Goal: Contribute content: Contribute content

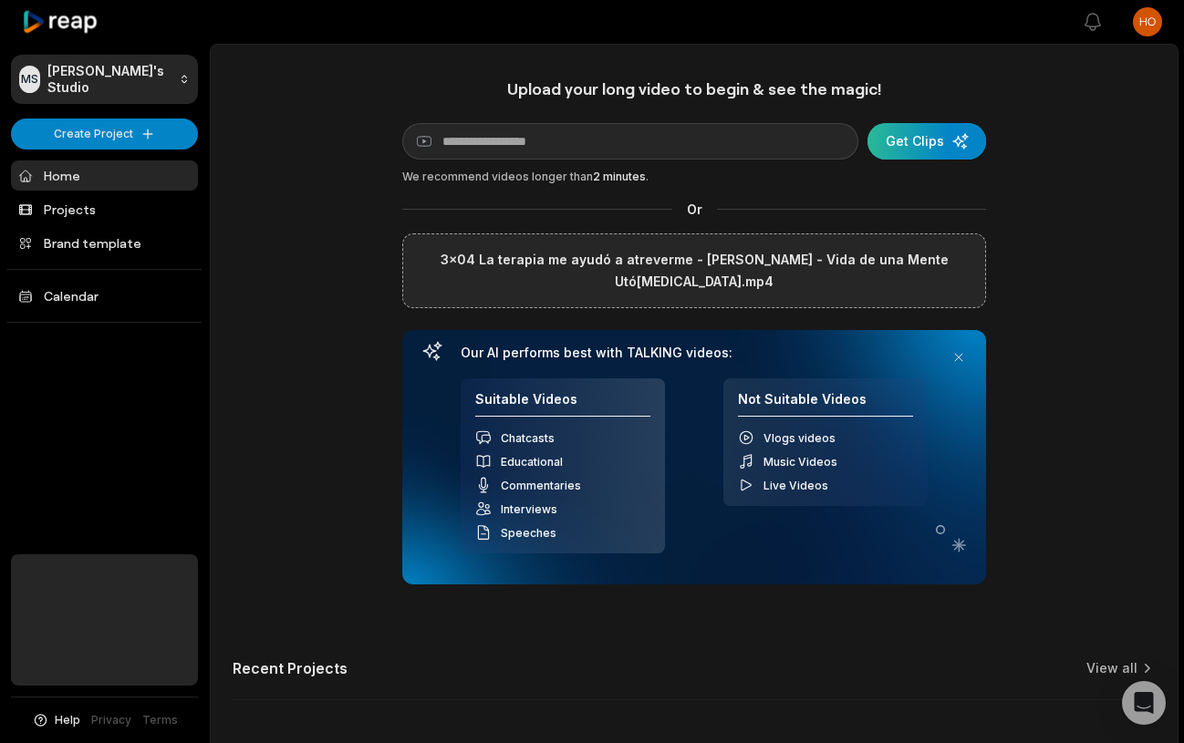
click at [899, 147] on div "submit" at bounding box center [927, 141] width 119 height 36
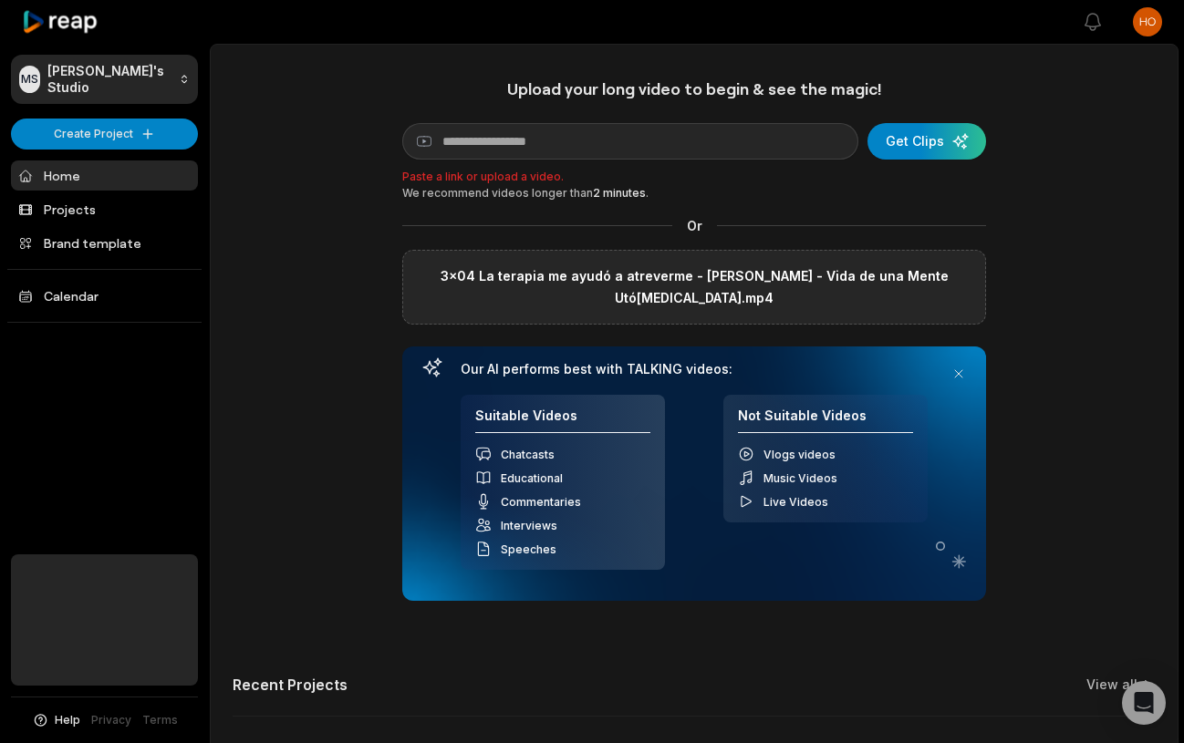
click at [703, 281] on label "3x04 La terapia me ayudó a atreverme - [PERSON_NAME] - Vida de una Mente Utó[…" at bounding box center [694, 287] width 553 height 44
click at [0, 0] on input "3x04 La terapia me ayudó a atreverme - [PERSON_NAME] - Vida de una Mente Utó[…" at bounding box center [0, 0] width 0 height 0
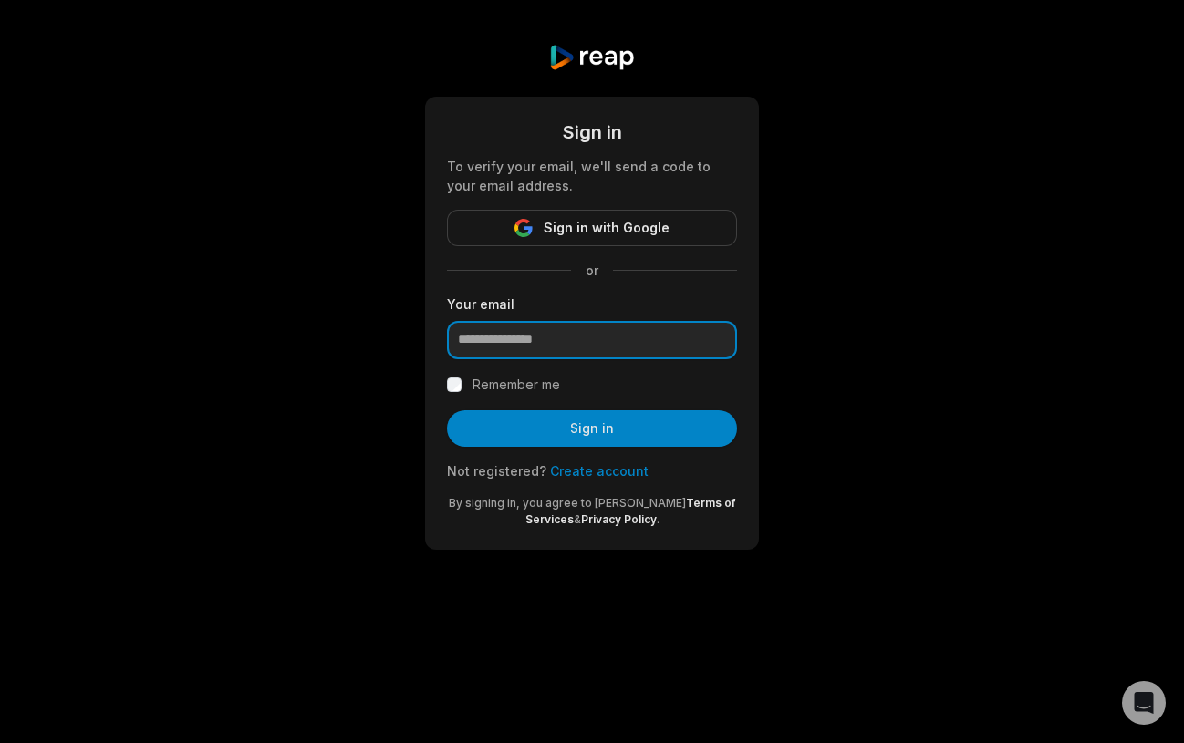
click at [537, 347] on input "email" at bounding box center [592, 340] width 290 height 38
type input "**********"
click at [447, 359] on div at bounding box center [447, 359] width 0 height 0
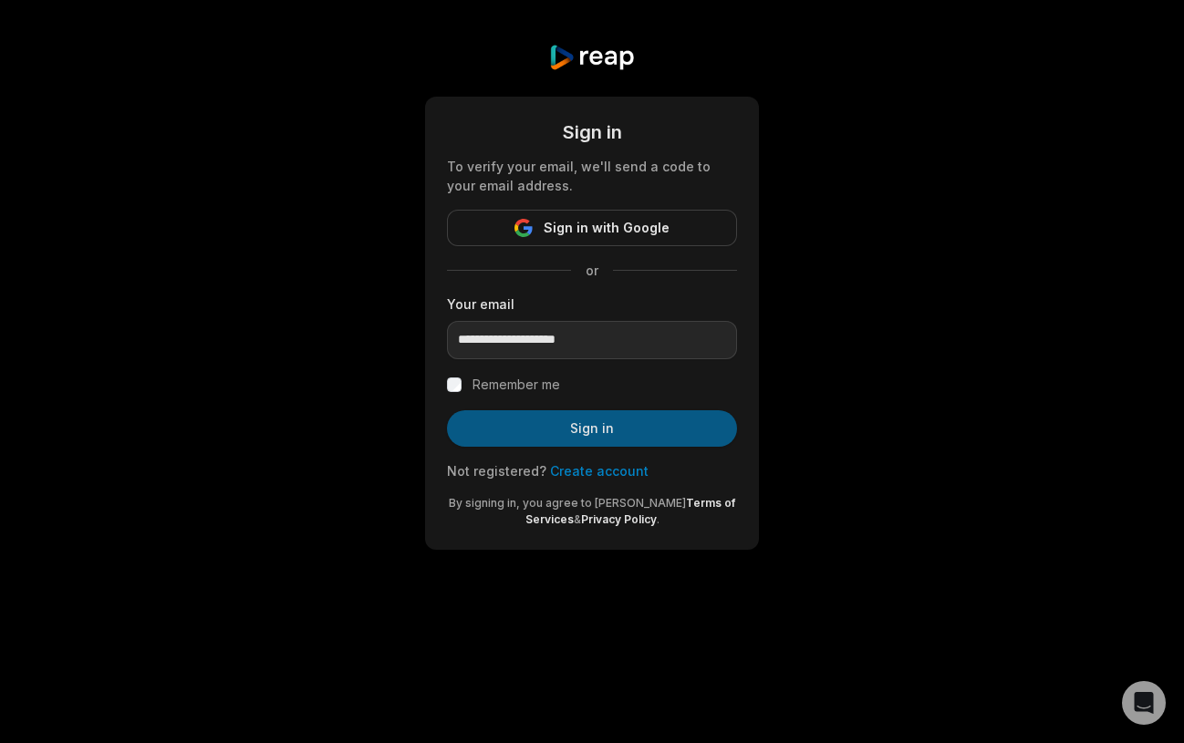
click at [578, 441] on button "Sign in" at bounding box center [592, 428] width 290 height 36
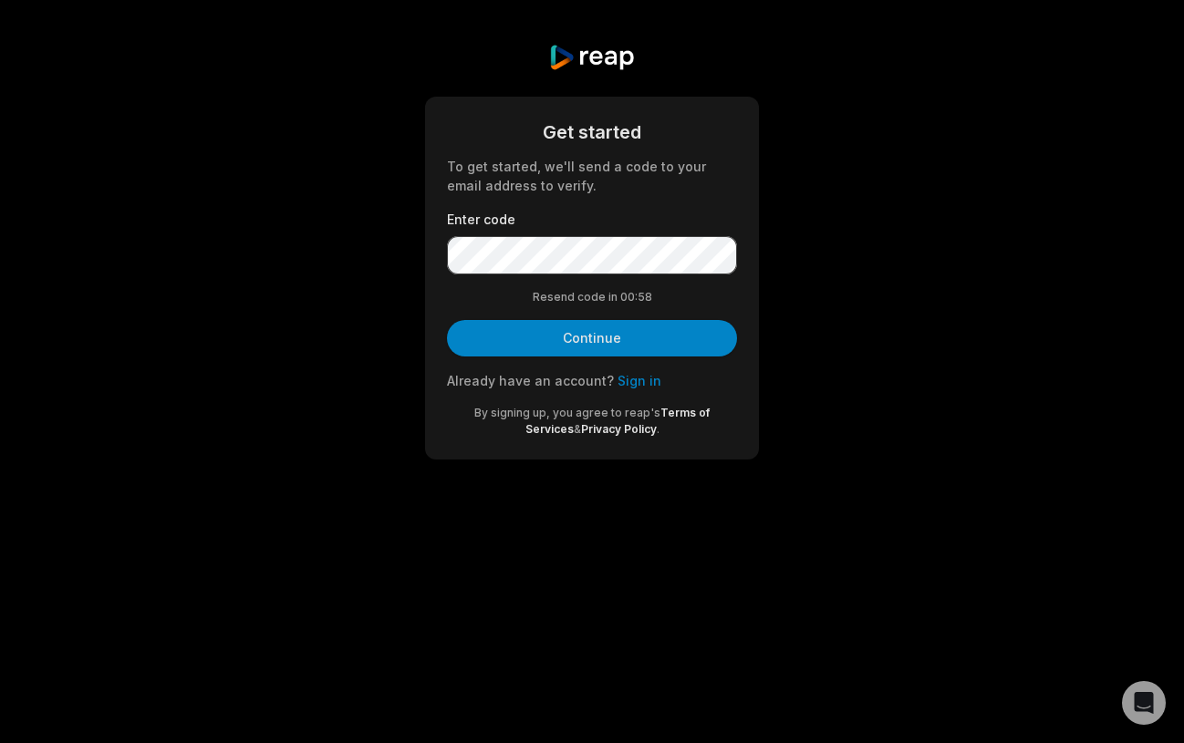
click at [563, 275] on form "Get started To get started, we'll send a code to your email address to verify. …" at bounding box center [592, 278] width 290 height 319
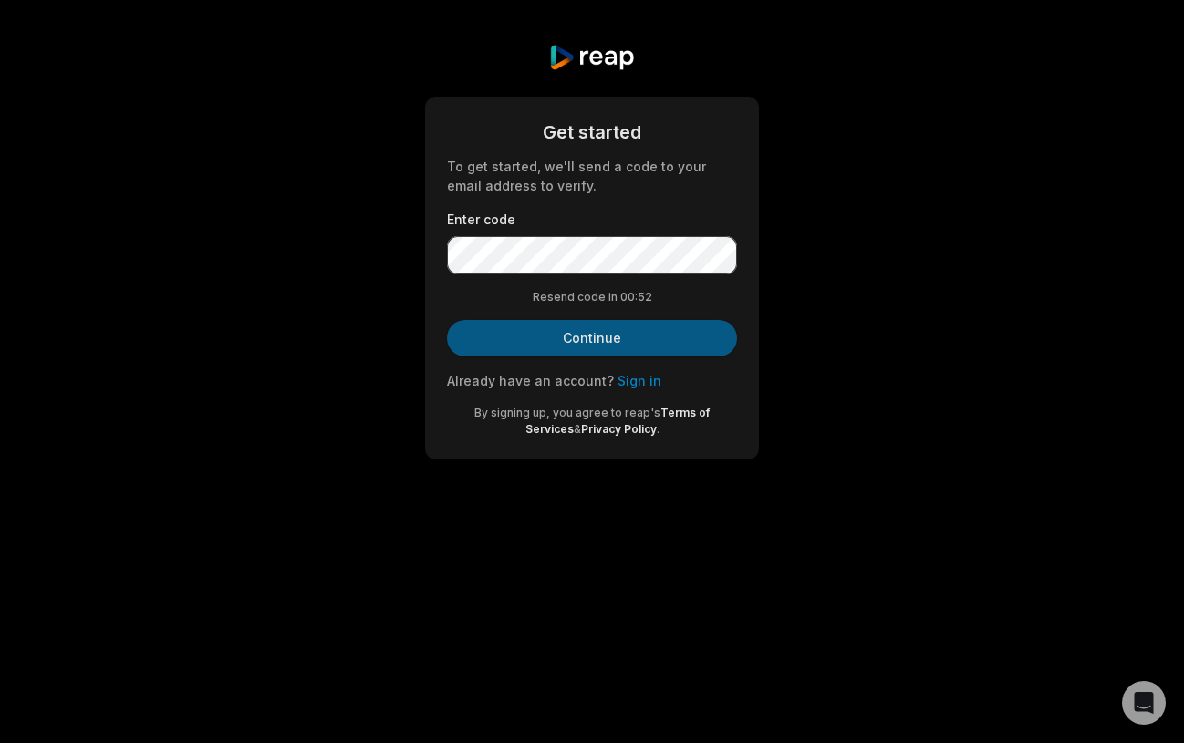
click at [592, 335] on button "Continue" at bounding box center [592, 338] width 290 height 36
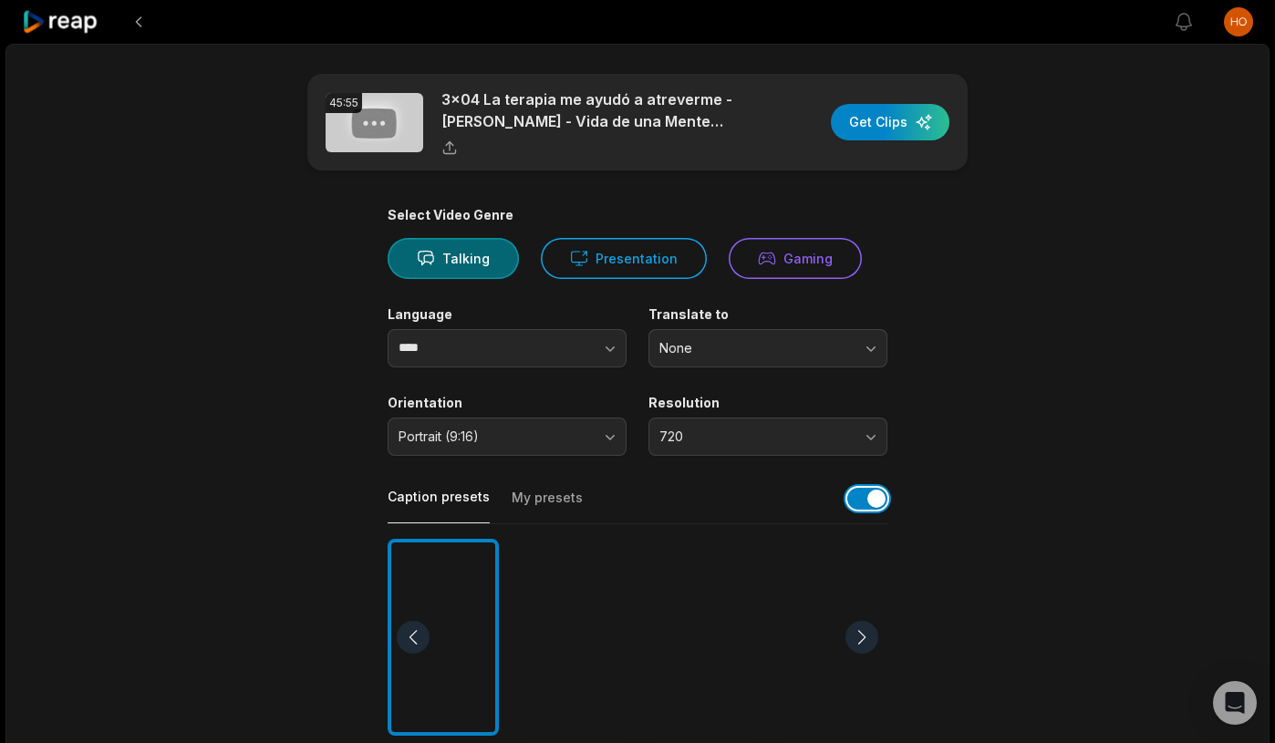
click at [857, 495] on button "button" at bounding box center [867, 499] width 40 height 22
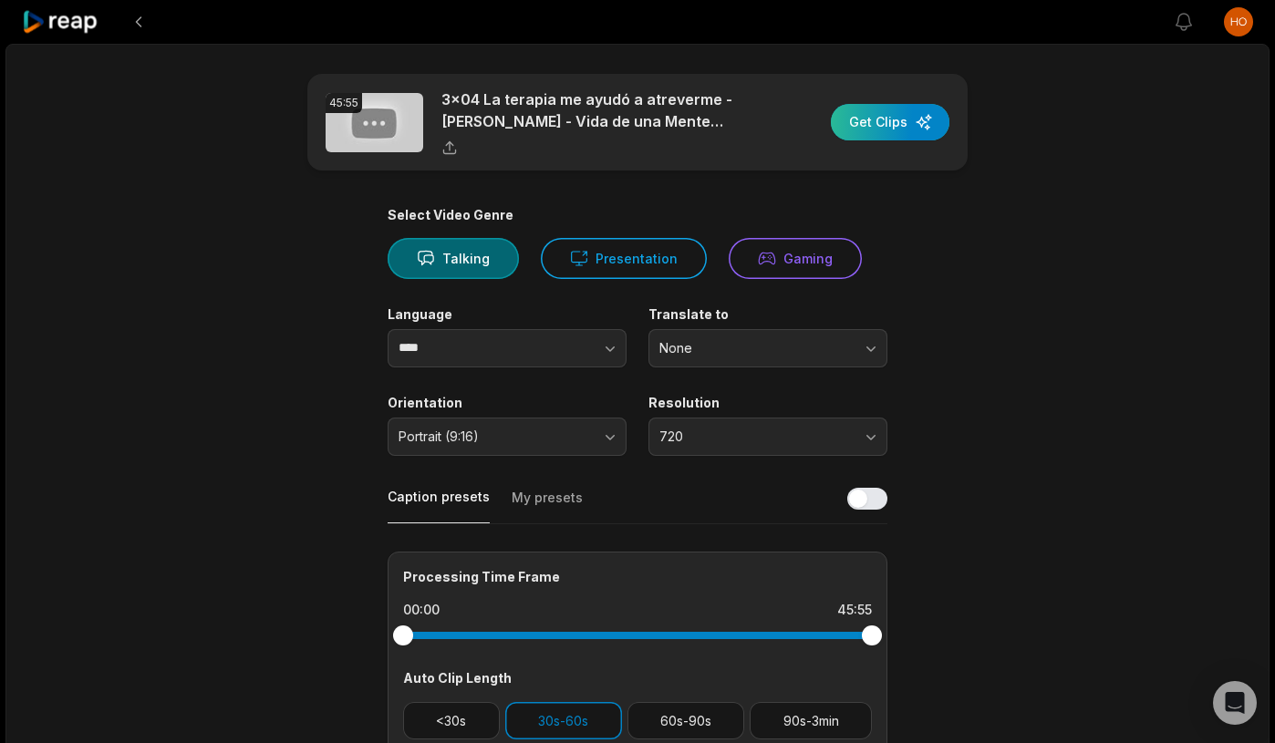
click at [895, 120] on div "button" at bounding box center [890, 122] width 119 height 36
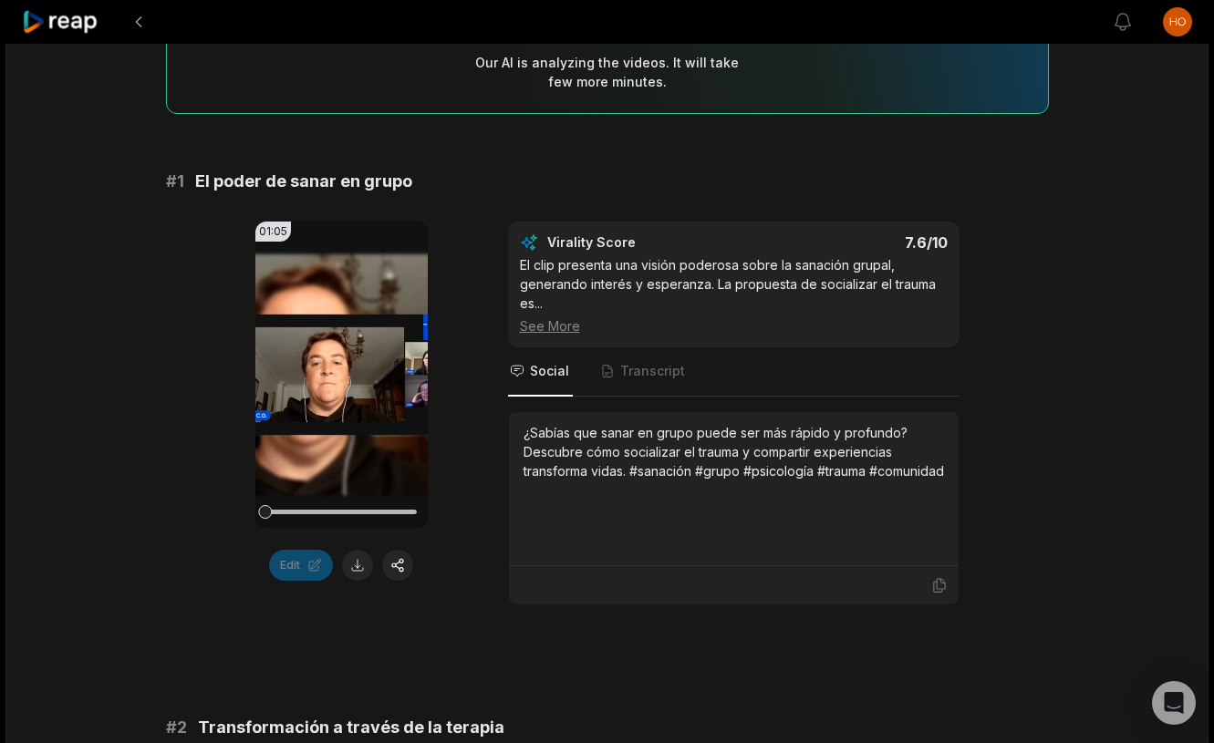
scroll to position [243, 0]
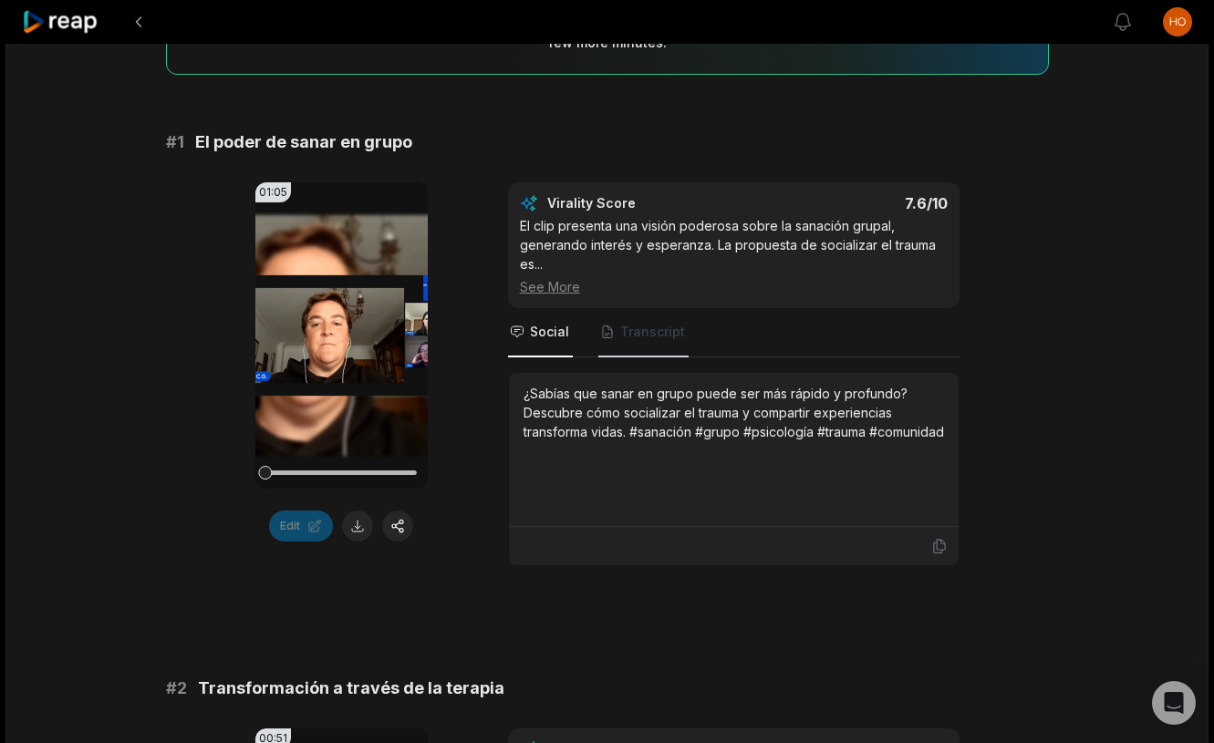
click at [629, 351] on span "Transcript" at bounding box center [643, 332] width 90 height 49
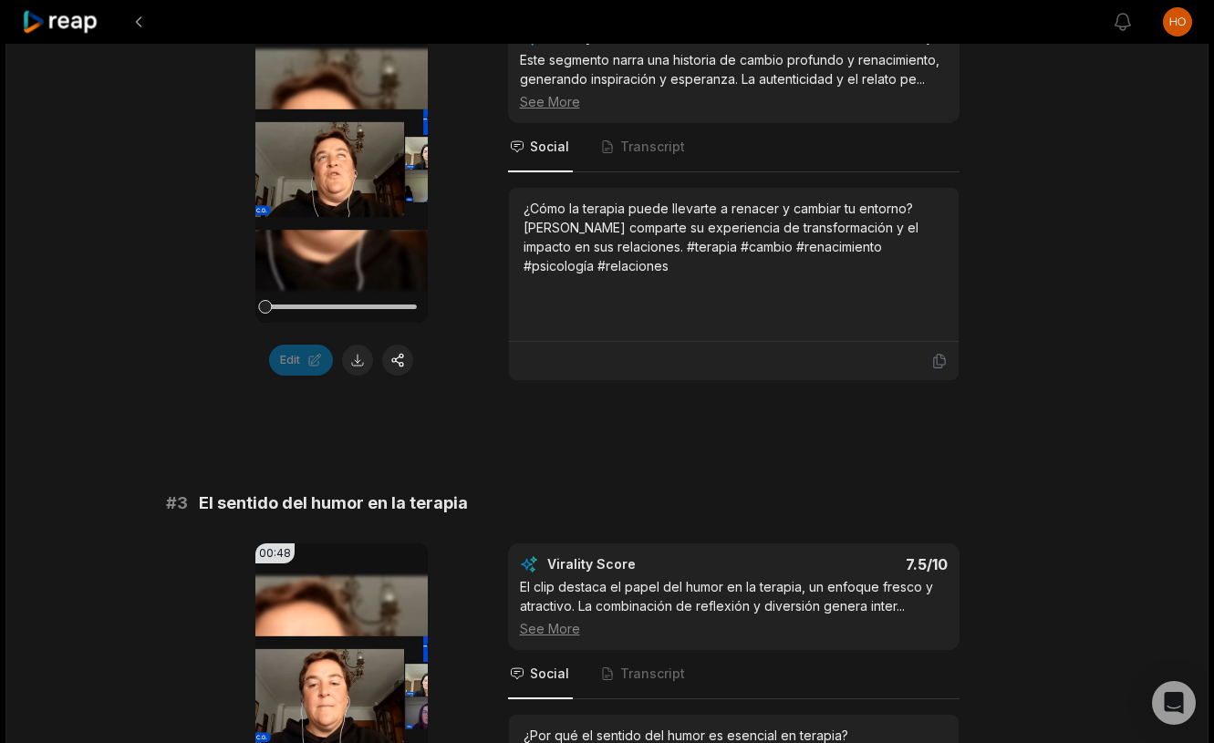
scroll to position [953, 0]
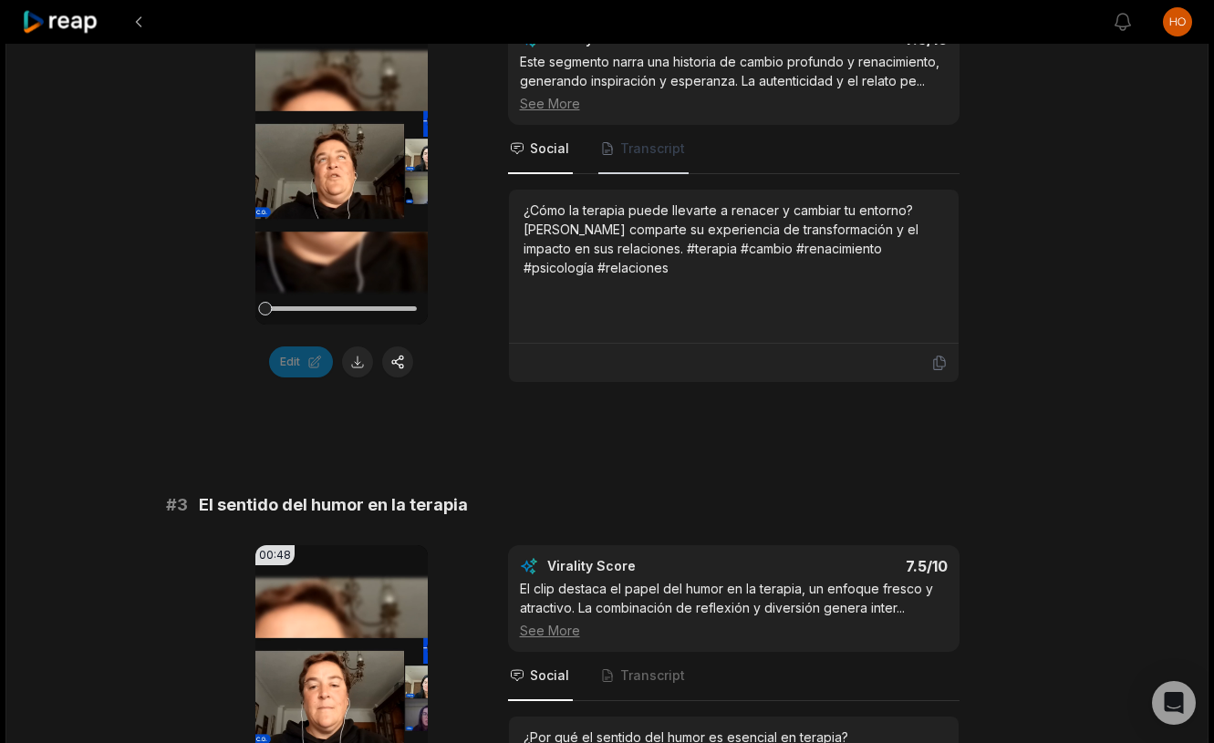
click at [634, 151] on span "Transcript" at bounding box center [652, 149] width 65 height 18
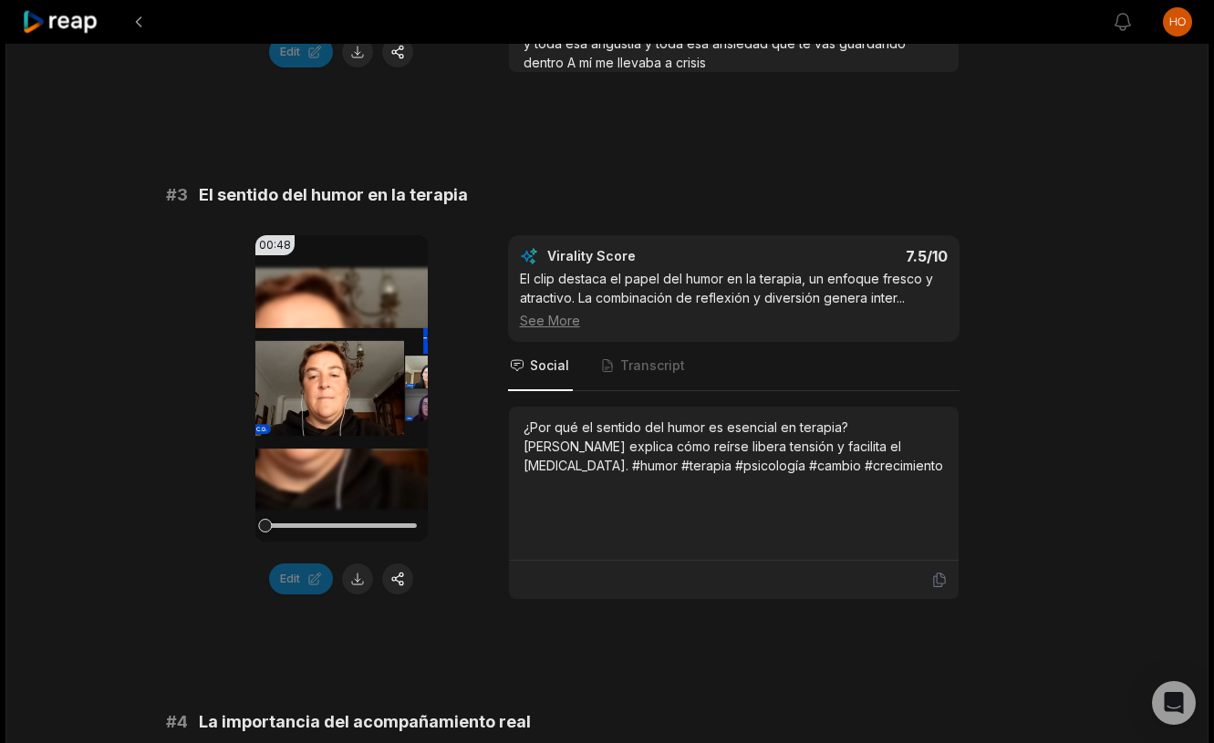
scroll to position [1266, 0]
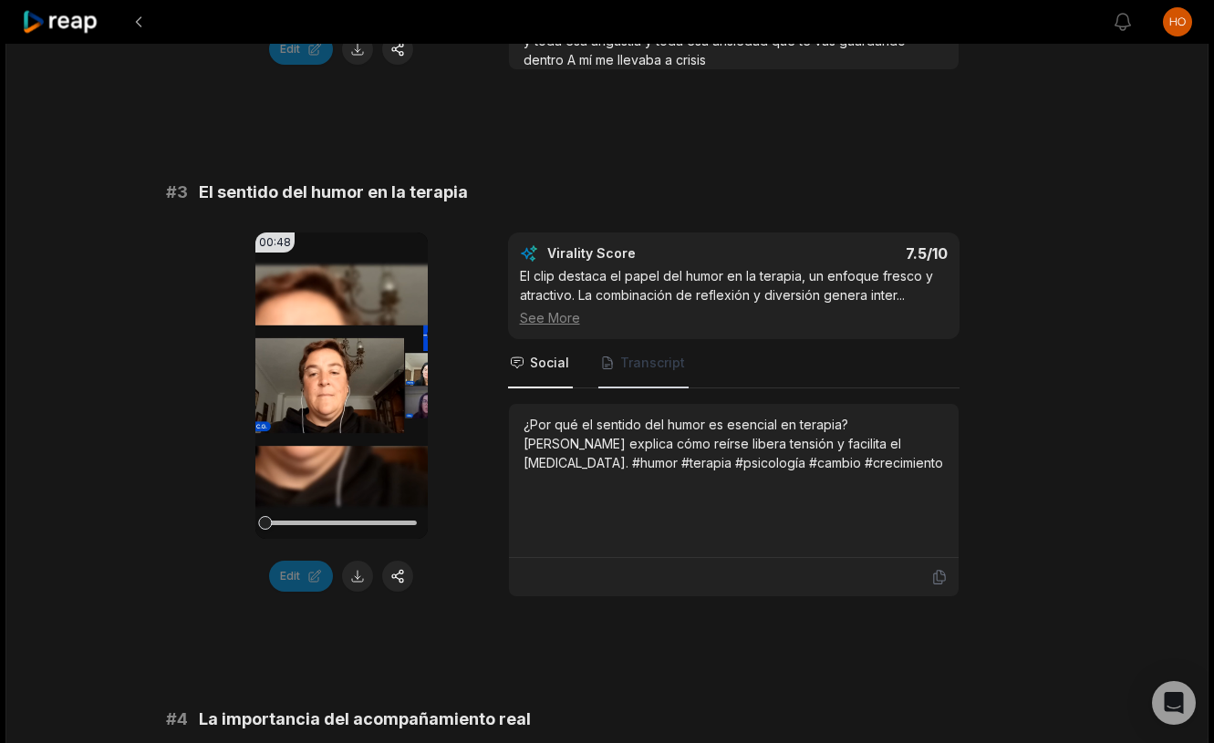
click at [639, 354] on span "Transcript" at bounding box center [652, 363] width 65 height 18
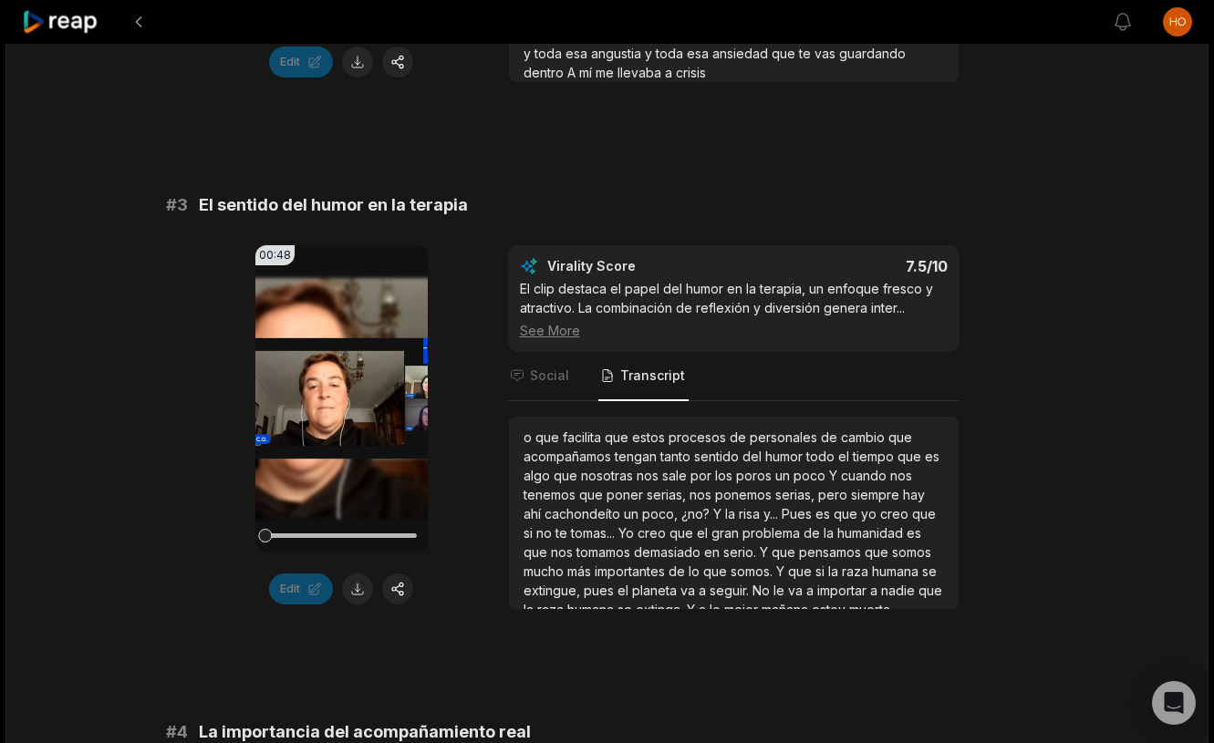
scroll to position [1226, 0]
